Goal: Contribute content: Add original content to the website for others to see

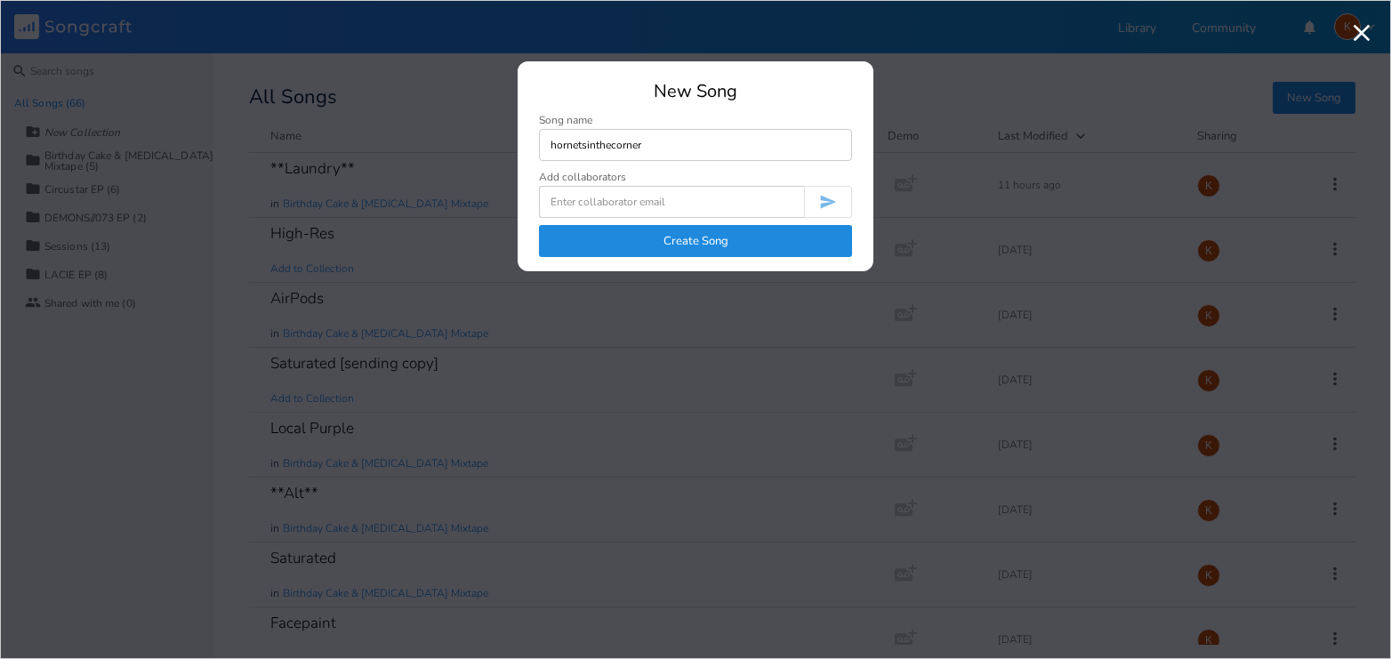
type input "hornetsinthecorner"
click at [769, 245] on button "Create Song" at bounding box center [695, 241] width 313 height 32
type input "a"
type input "smelledlikeapplesauce"
